Goal: Navigation & Orientation: Find specific page/section

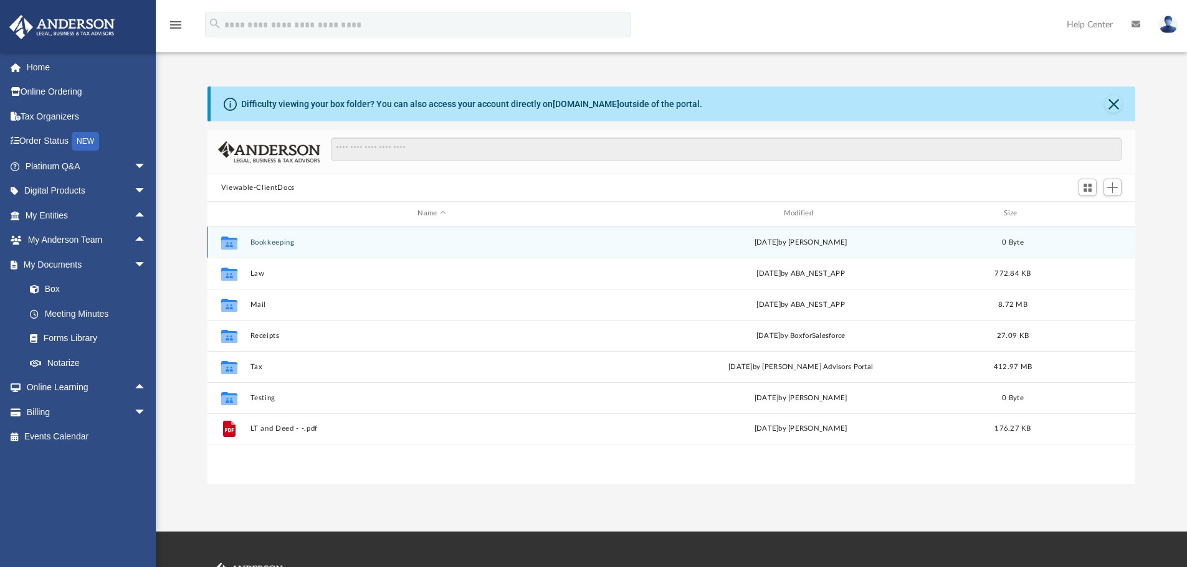
scroll to position [274, 918]
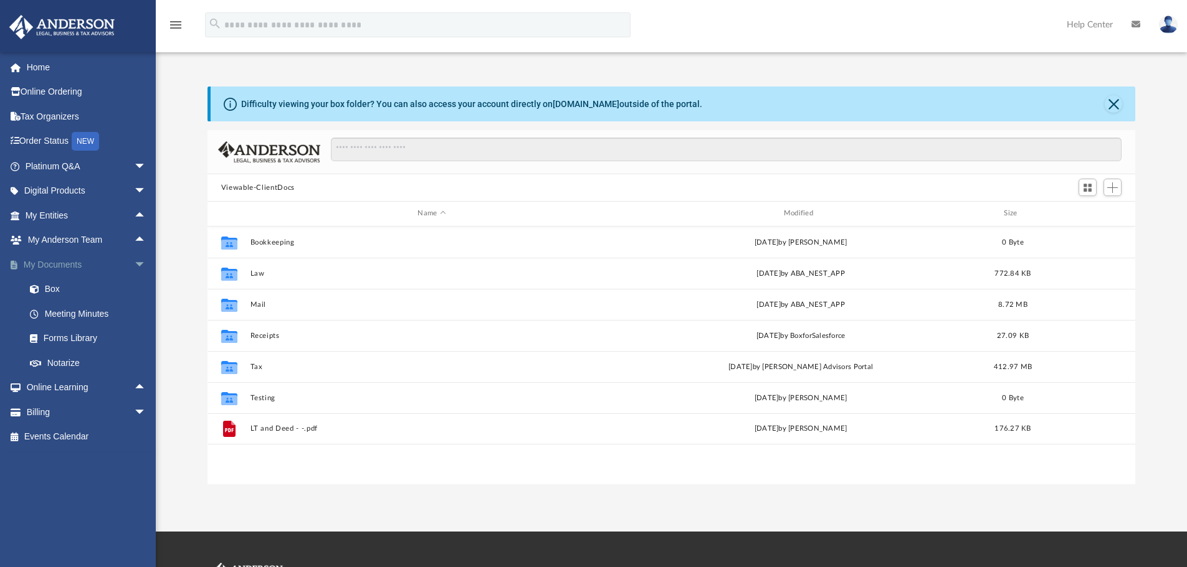
click at [134, 264] on span "arrow_drop_down" at bounding box center [146, 265] width 25 height 26
click at [62, 65] on link "Home" at bounding box center [87, 67] width 156 height 25
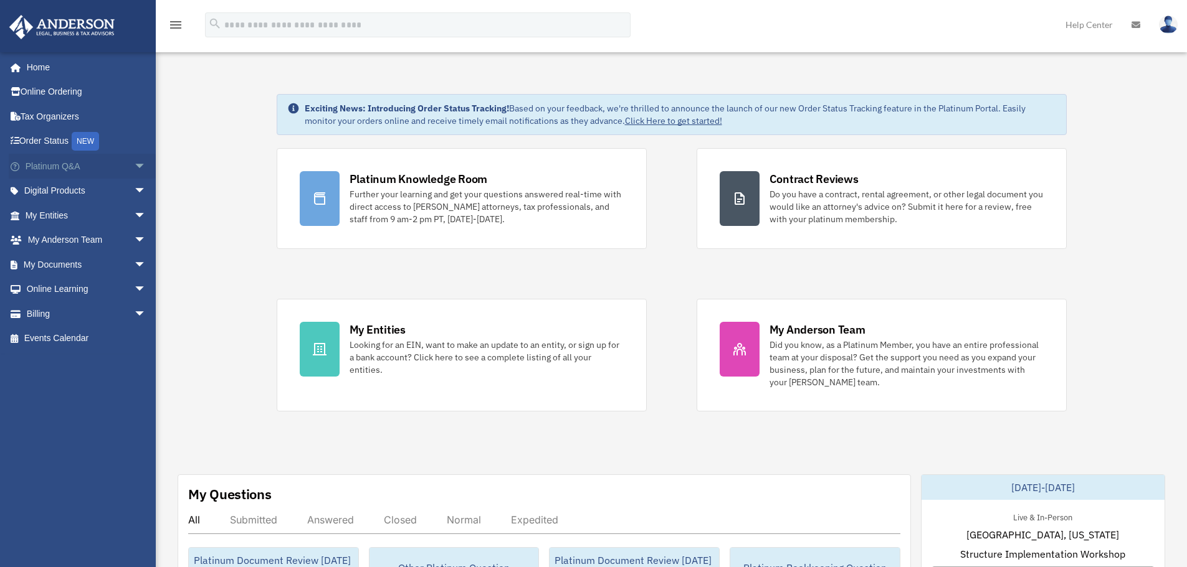
click at [134, 165] on span "arrow_drop_down" at bounding box center [146, 167] width 25 height 26
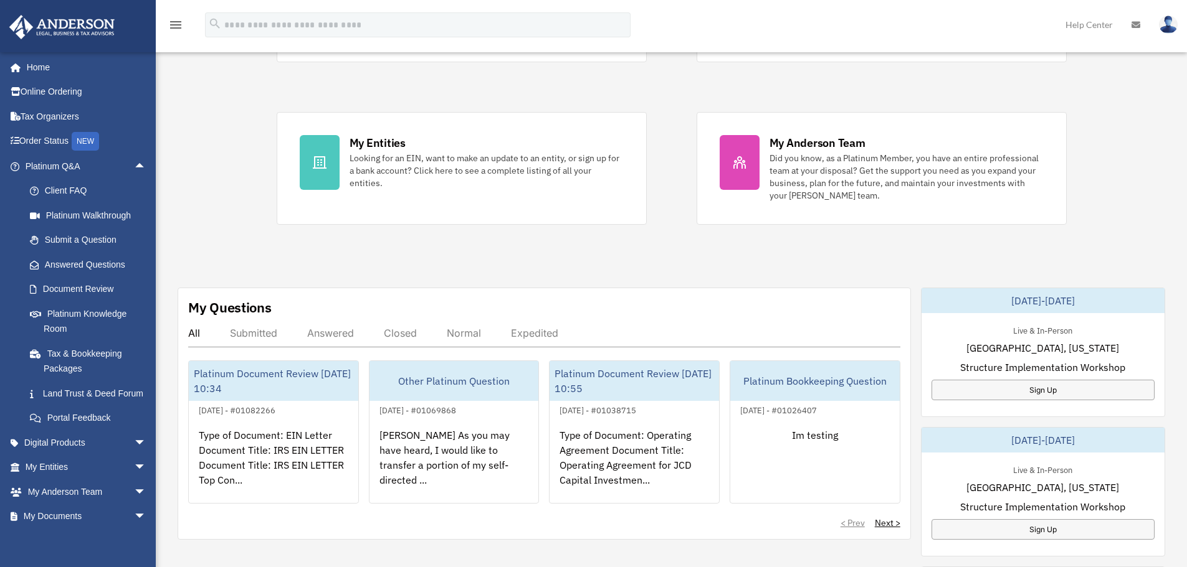
scroll to position [249, 0]
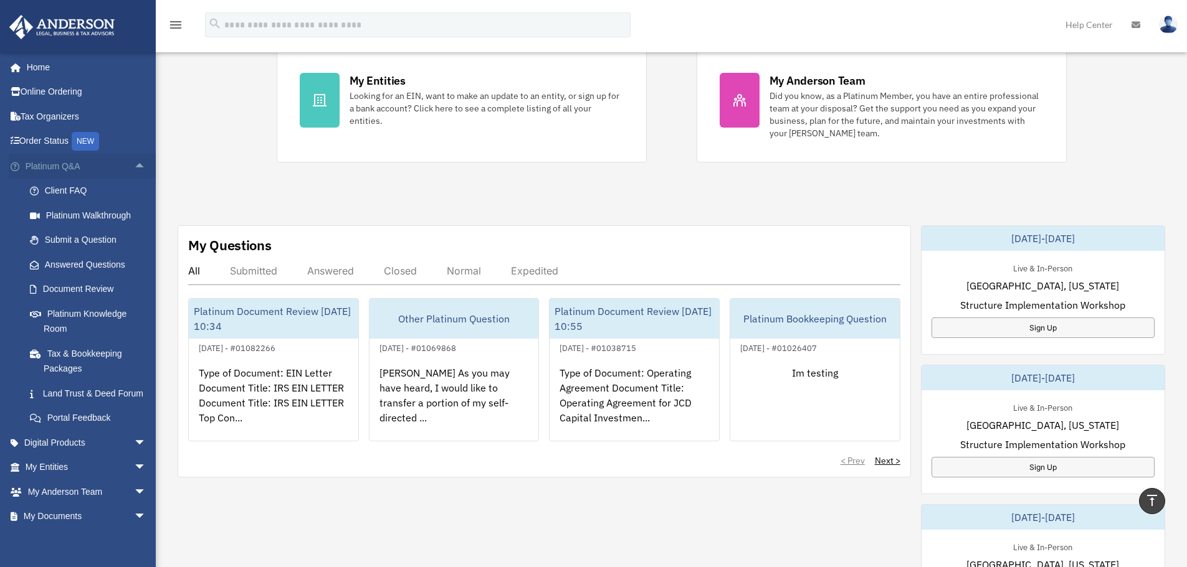
click at [134, 163] on span "arrow_drop_up" at bounding box center [146, 167] width 25 height 26
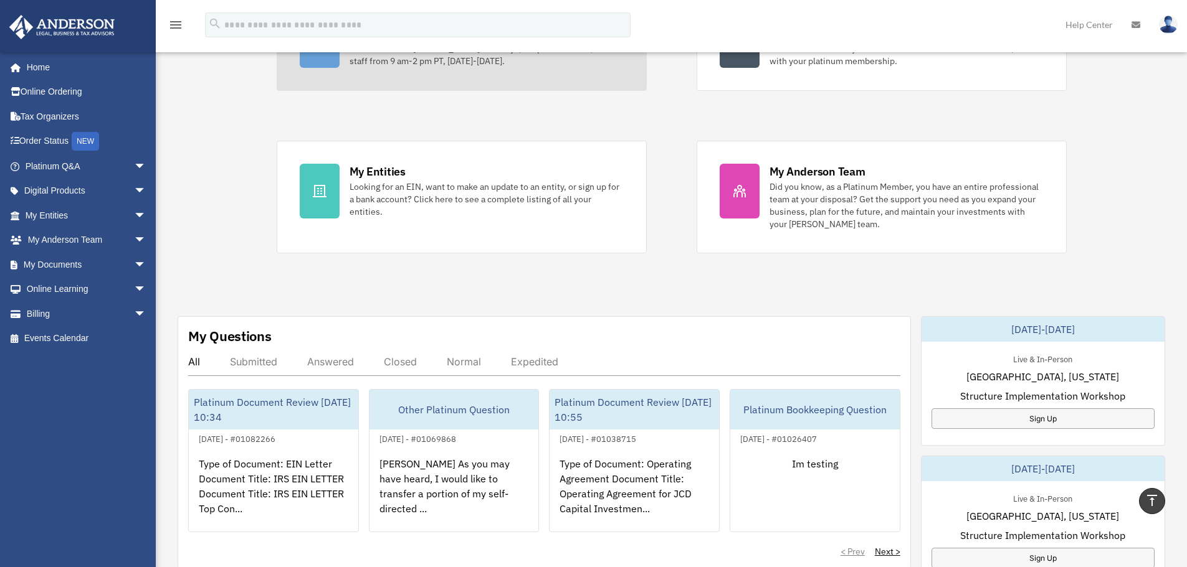
scroll to position [0, 0]
